Goal: Complete application form

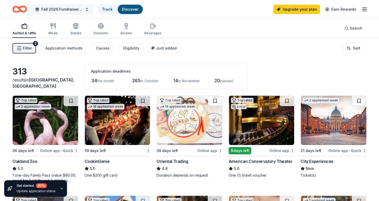
click at [75, 8] on span "Fall 2026 Fundraiser for SFYC" at bounding box center [61, 9] width 41 height 6
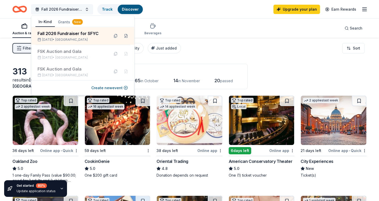
click at [75, 8] on span "Fall 2026 Fundraiser for SFYC" at bounding box center [61, 9] width 41 height 6
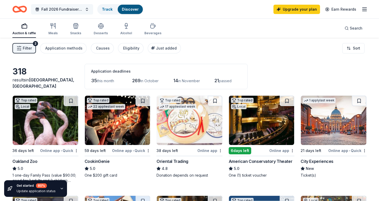
click at [87, 10] on button "Fall 2026 Fundraiser for SFYC" at bounding box center [62, 9] width 62 height 10
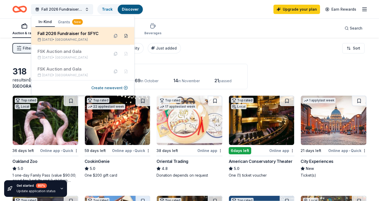
click at [125, 35] on button at bounding box center [126, 36] width 8 height 8
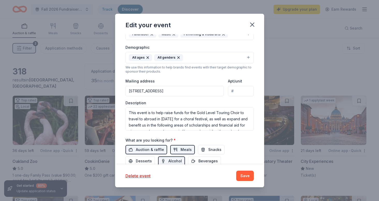
scroll to position [117, 0]
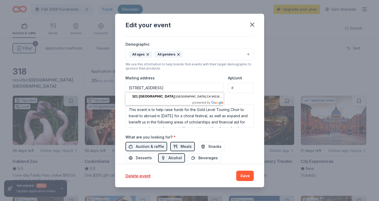
drag, startPoint x: 205, startPoint y: 87, endPoint x: 126, endPoint y: 85, distance: 78.7
click at [126, 85] on input "321 Taraval Street, San Francisco, CA, 94116" at bounding box center [175, 88] width 99 height 10
type input "222 Naples Street, San Francisco, CA, 94112"
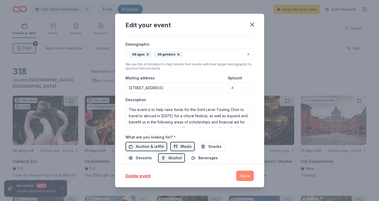
click at [248, 174] on button "Save" at bounding box center [245, 175] width 18 height 10
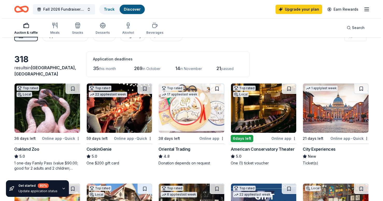
scroll to position [23, 0]
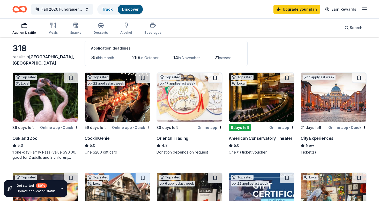
click at [60, 188] on icon "button" at bounding box center [62, 188] width 4 height 4
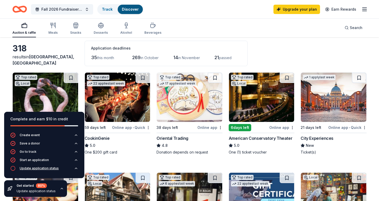
click at [57, 168] on div "Update application status" at bounding box center [39, 168] width 39 height 4
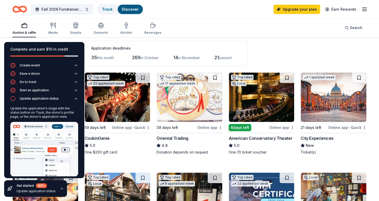
click at [196, 21] on div "Auction & raffle Meals Snacks Desserts Alcohol Beverages Search" at bounding box center [189, 27] width 354 height 19
click at [60, 186] on icon "button" at bounding box center [62, 188] width 4 height 4
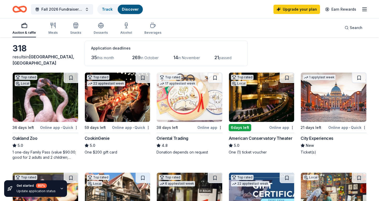
click at [49, 127] on div "Online app • Quick" at bounding box center [59, 127] width 38 height 6
click at [280, 127] on div "Online app" at bounding box center [282, 127] width 25 height 6
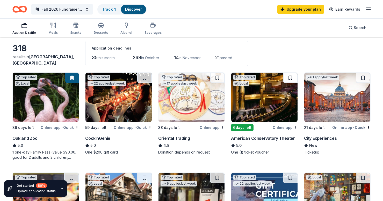
click at [292, 77] on button at bounding box center [290, 77] width 14 height 10
click at [345, 127] on div "Online app • Quick" at bounding box center [351, 127] width 38 height 6
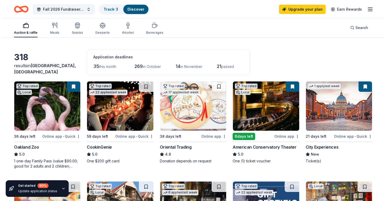
scroll to position [15, 0]
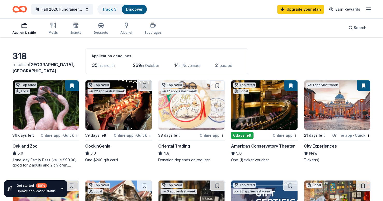
click at [123, 111] on img at bounding box center [118, 104] width 66 height 49
click at [125, 120] on img at bounding box center [119, 104] width 67 height 49
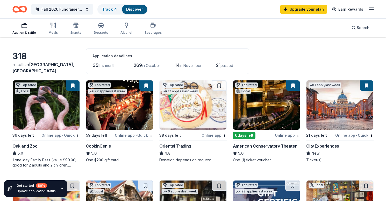
click at [105, 147] on div "CookinGenie" at bounding box center [98, 146] width 25 height 6
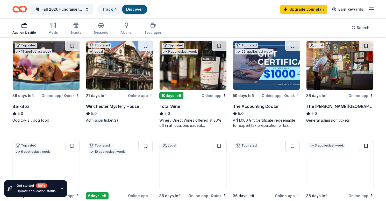
scroll to position [156, 0]
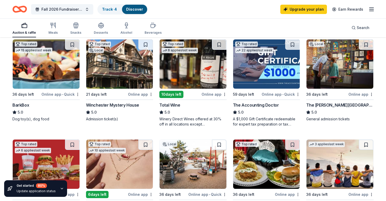
click at [20, 103] on div "BarkBox" at bounding box center [20, 105] width 17 height 6
click at [165, 82] on img at bounding box center [192, 63] width 67 height 49
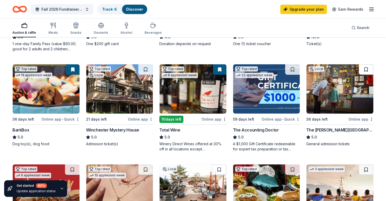
click at [368, 69] on button at bounding box center [366, 69] width 14 height 10
click at [334, 97] on img at bounding box center [339, 88] width 67 height 49
click at [313, 9] on link "Upgrade your plan" at bounding box center [303, 9] width 47 height 9
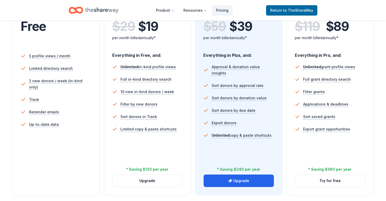
scroll to position [132, 0]
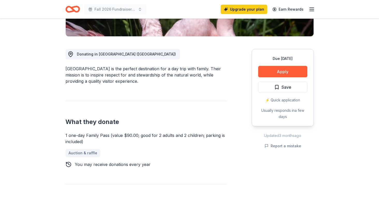
scroll to position [122, 0]
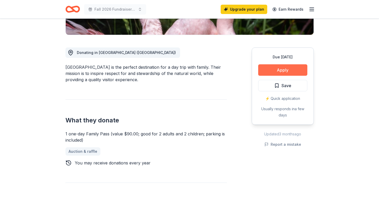
click at [280, 69] on button "Apply" at bounding box center [282, 69] width 49 height 11
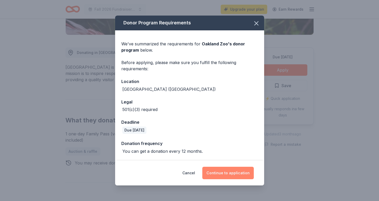
click at [235, 171] on button "Continue to application" at bounding box center [228, 172] width 52 height 12
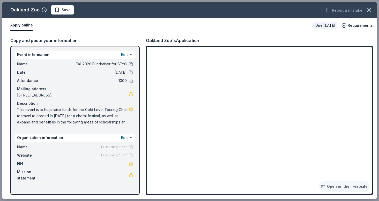
click at [120, 147] on span "Fill in using "Edit"" at bounding box center [114, 147] width 26 height 4
click at [131, 148] on div "Fill in using "Edit"" at bounding box center [117, 147] width 32 height 4
click at [131, 138] on button at bounding box center [131, 137] width 4 height 4
click at [21, 144] on span "Name" at bounding box center [34, 147] width 35 height 6
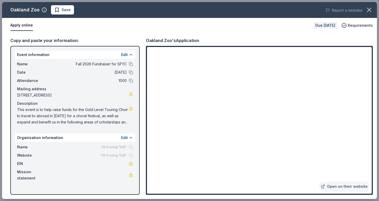
click at [21, 145] on span "Name" at bounding box center [34, 147] width 35 height 6
click at [68, 54] on div "Event information Edit" at bounding box center [75, 54] width 120 height 8
click at [67, 12] on span "Save" at bounding box center [66, 10] width 9 height 6
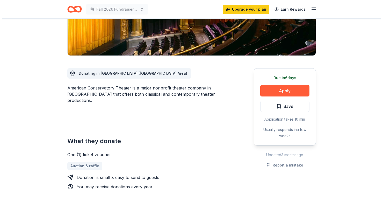
scroll to position [105, 0]
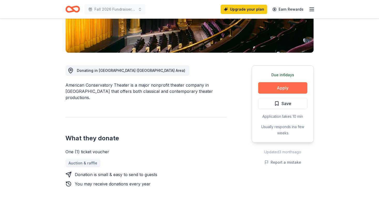
click at [280, 87] on button "Apply" at bounding box center [282, 87] width 49 height 11
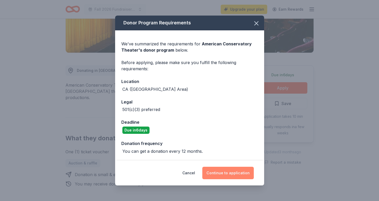
click at [226, 174] on button "Continue to application" at bounding box center [228, 172] width 52 height 12
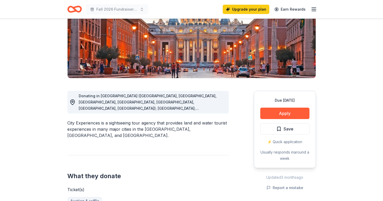
scroll to position [87, 0]
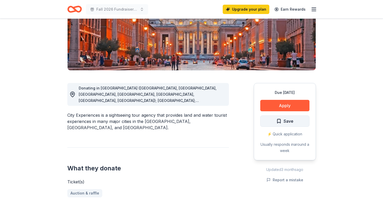
click at [289, 122] on span "Save" at bounding box center [289, 121] width 10 height 7
click at [289, 108] on button "Apply" at bounding box center [284, 105] width 49 height 11
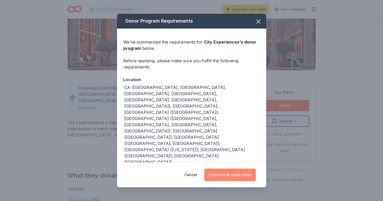
click at [234, 172] on button "Continue to application" at bounding box center [230, 174] width 52 height 12
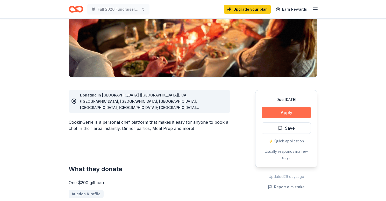
scroll to position [80, 0]
click at [288, 112] on button "Apply" at bounding box center [286, 111] width 49 height 11
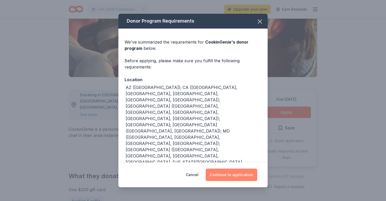
click at [231, 177] on button "Continue to application" at bounding box center [232, 174] width 52 height 12
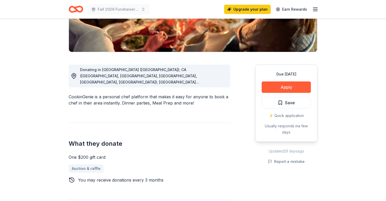
scroll to position [106, 0]
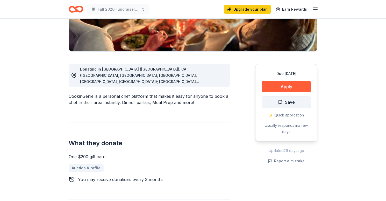
click at [285, 99] on span "Save" at bounding box center [290, 102] width 10 height 7
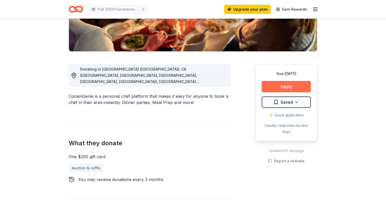
click at [289, 87] on button "Apply" at bounding box center [286, 86] width 49 height 11
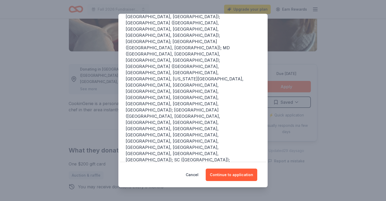
scroll to position [83, 0]
click at [238, 170] on button "Continue to application" at bounding box center [232, 174] width 52 height 12
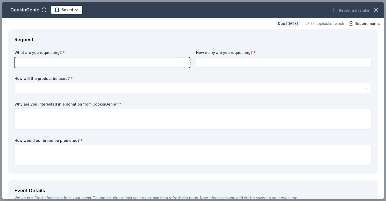
scroll to position [0, 0]
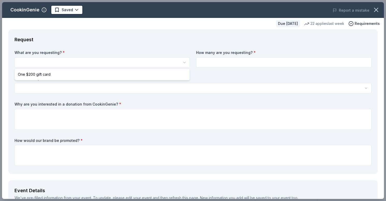
click at [50, 62] on html "Fall 2026 Fundraiser for SFYC Upgrade your plan Earn Rewards Due [DATE] Share C…" at bounding box center [193, 100] width 386 height 201
select select "One $200 gift card"
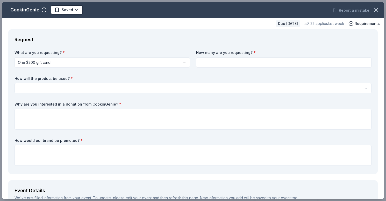
click at [237, 63] on input at bounding box center [283, 62] width 175 height 10
type input "1"
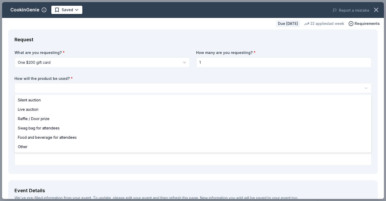
click at [85, 92] on html "Fall 2026 Fundraiser for SFYC Upgrade your plan Earn Rewards Due [DATE] Share C…" at bounding box center [193, 100] width 386 height 201
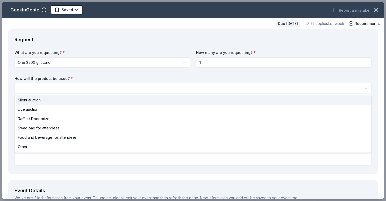
select select "silentAuction"
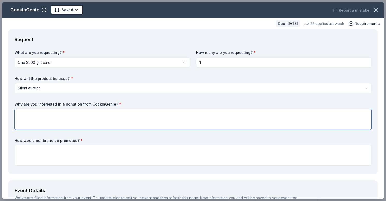
click at [27, 120] on textarea at bounding box center [192, 119] width 357 height 21
type textarea "We love the brand and what you offer - friends and family have used!"
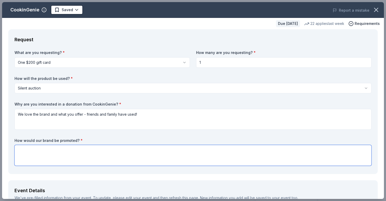
click at [57, 150] on textarea at bounding box center [192, 155] width 357 height 21
paste textarea "If you are able to donate an item for the Fall 2025 Fundraiser and Sing-a-thon,…"
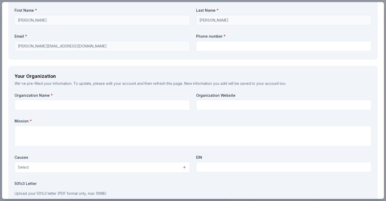
scroll to position [384, 0]
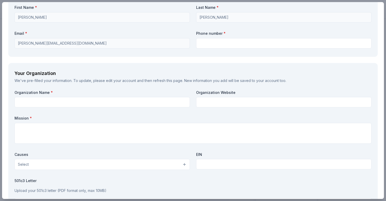
type textarea "If you are able to donate an item for the Fall 2025 Fundraiser and Sing-a-thon,…"
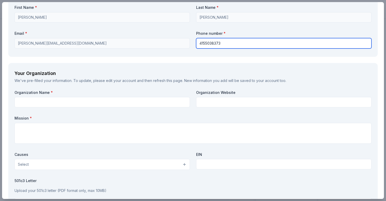
type input "4155038373"
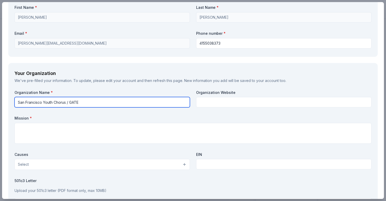
type input "San Francisco Youth Chorus / GATE"
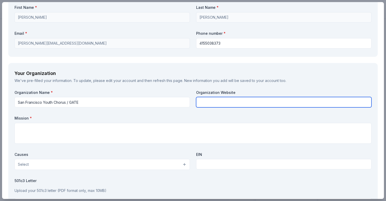
paste input "[URL][DOMAIN_NAME]"
type input "[URL][DOMAIN_NAME]"
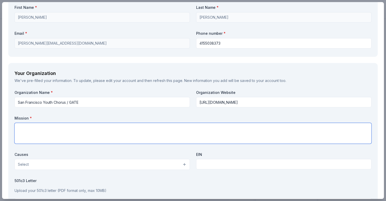
click at [38, 129] on textarea at bounding box center [192, 133] width 357 height 21
paste textarea "We hope you will consider supporting the San Francisco Youth Chorus (SFYC) and …"
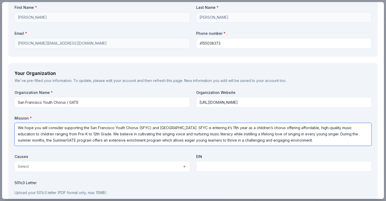
scroll to position [1, 0]
type textarea "We hope you will consider supporting the San Francisco Youth Chorus (SFYC) and …"
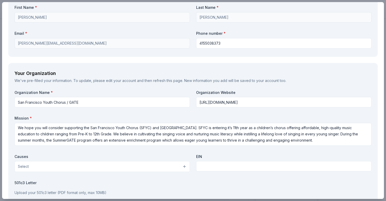
click at [58, 162] on button "Select" at bounding box center [101, 166] width 175 height 11
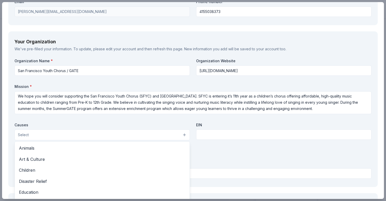
scroll to position [416, 0]
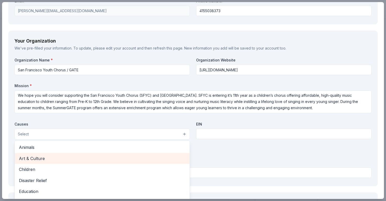
click at [44, 156] on span "Art & Culture" at bounding box center [102, 158] width 166 height 7
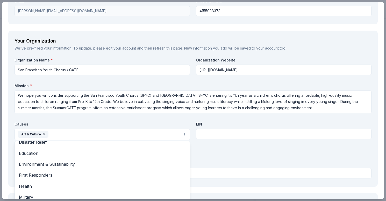
scroll to position [28, 0]
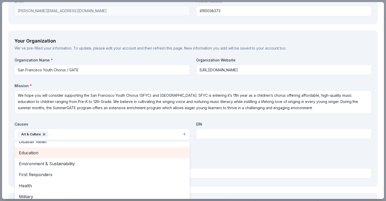
click at [37, 151] on span "Education" at bounding box center [102, 152] width 166 height 7
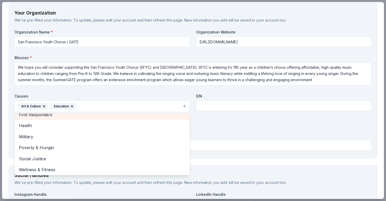
scroll to position [444, 0]
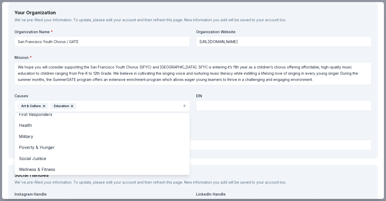
click at [249, 116] on div "Organization Name * San Francisco Youth Chorus / GATE Organization Website http…" at bounding box center [192, 90] width 357 height 123
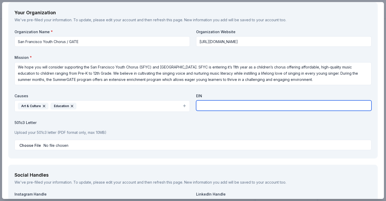
click at [224, 106] on input "text" at bounding box center [283, 105] width 175 height 10
paste input "85-3282219"
type input "85-3282219"
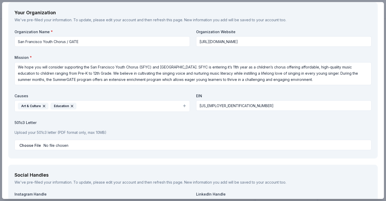
click at [46, 142] on input "file" at bounding box center [192, 145] width 357 height 10
click at [62, 141] on input "file" at bounding box center [192, 145] width 357 height 10
click at [55, 142] on input "file" at bounding box center [192, 145] width 357 height 10
type input "C:\fakepath\Donor Request Letter SFYC 2025.pdf"
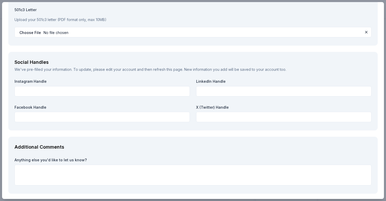
scroll to position [562, 0]
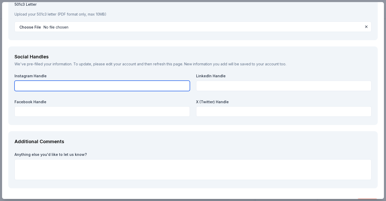
click at [62, 84] on input "text" at bounding box center [101, 86] width 175 height 10
type input "@sfyouthchorus"
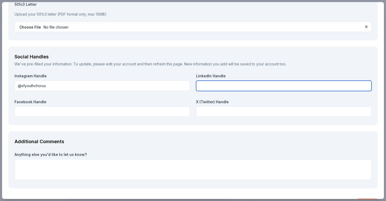
click at [217, 86] on input "text" at bounding box center [283, 86] width 175 height 10
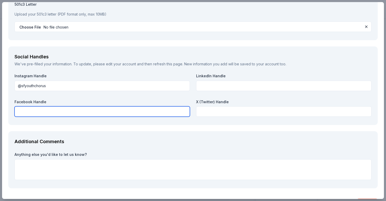
click at [90, 110] on input "text" at bounding box center [101, 111] width 175 height 10
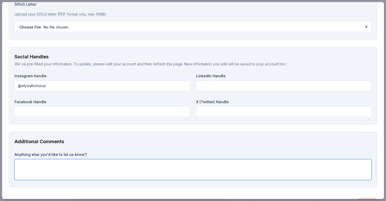
click at [50, 165] on textarea at bounding box center [192, 169] width 357 height 21
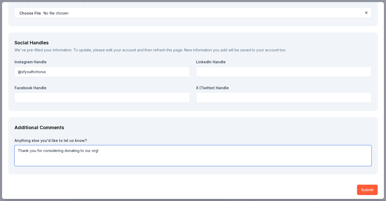
scroll to position [576, 0]
type textarea "Thank you for considering donating to our org!"
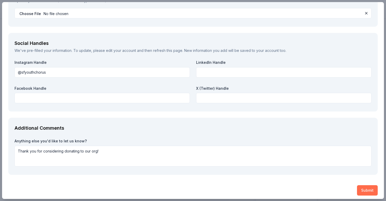
click at [370, 188] on button "Submit" at bounding box center [367, 190] width 21 height 10
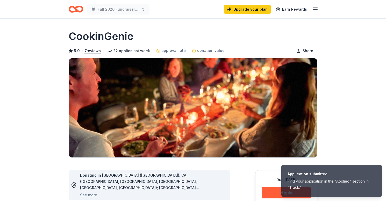
scroll to position [0, 0]
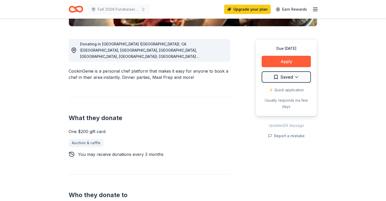
scroll to position [131, 0]
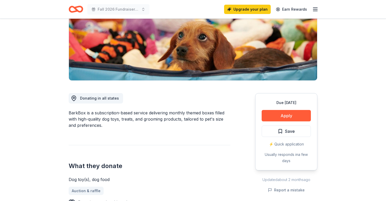
scroll to position [82, 0]
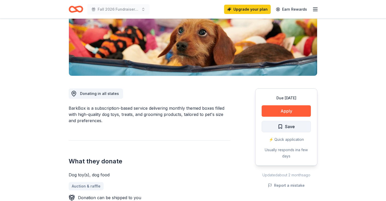
click at [279, 126] on span "Save" at bounding box center [286, 126] width 17 height 7
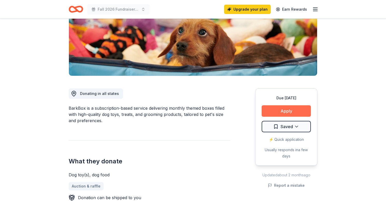
click at [287, 109] on button "Apply" at bounding box center [286, 110] width 49 height 11
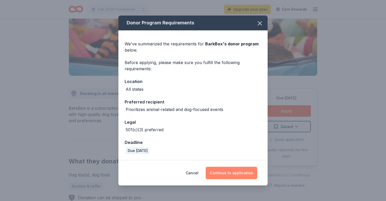
click at [222, 167] on button "Continue to application" at bounding box center [232, 172] width 52 height 12
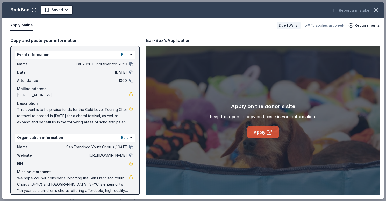
click at [264, 132] on link "Apply" at bounding box center [262, 132] width 31 height 12
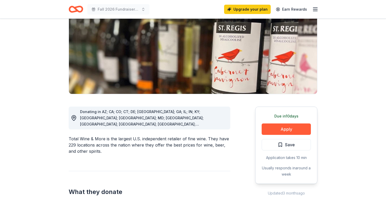
scroll to position [77, 0]
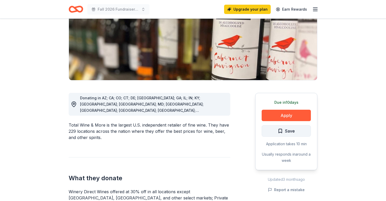
click at [294, 132] on span "Save" at bounding box center [290, 130] width 10 height 7
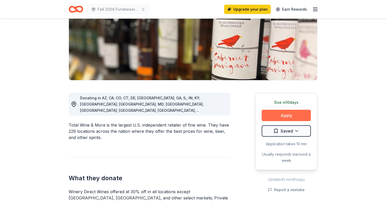
click at [291, 113] on button "Apply" at bounding box center [286, 115] width 49 height 11
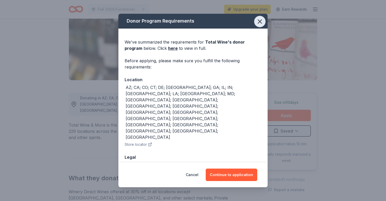
click at [260, 25] on icon "button" at bounding box center [259, 21] width 7 height 7
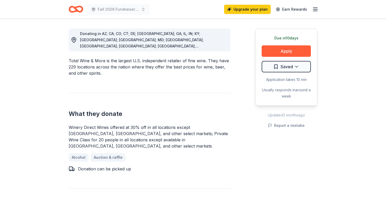
scroll to position [142, 0]
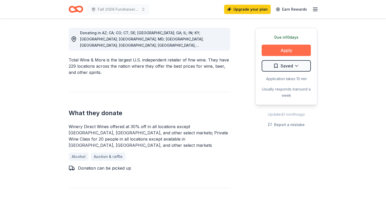
click at [284, 49] on button "Apply" at bounding box center [286, 50] width 49 height 11
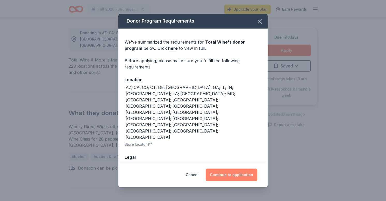
click at [231, 169] on button "Continue to application" at bounding box center [232, 174] width 52 height 12
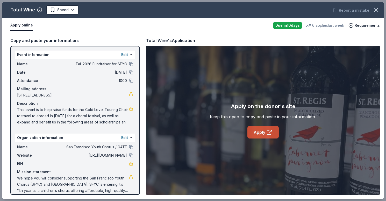
click at [260, 130] on link "Apply" at bounding box center [262, 132] width 31 height 12
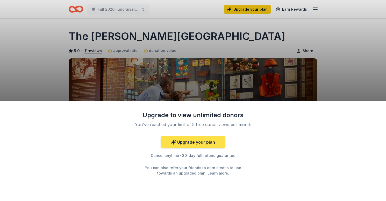
click at [202, 141] on link "Upgrade your plan" at bounding box center [193, 142] width 65 height 12
click at [196, 141] on link "Upgrade your plan" at bounding box center [193, 142] width 65 height 12
click at [197, 142] on link "Upgrade your plan" at bounding box center [193, 142] width 65 height 12
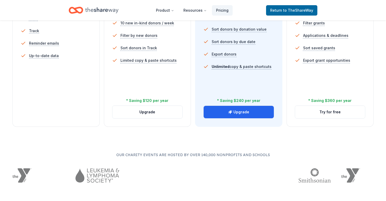
scroll to position [197, 0]
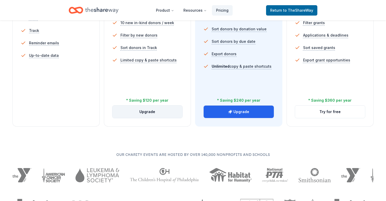
click at [151, 111] on button "Upgrade" at bounding box center [147, 111] width 70 height 12
